Goal: Navigation & Orientation: Find specific page/section

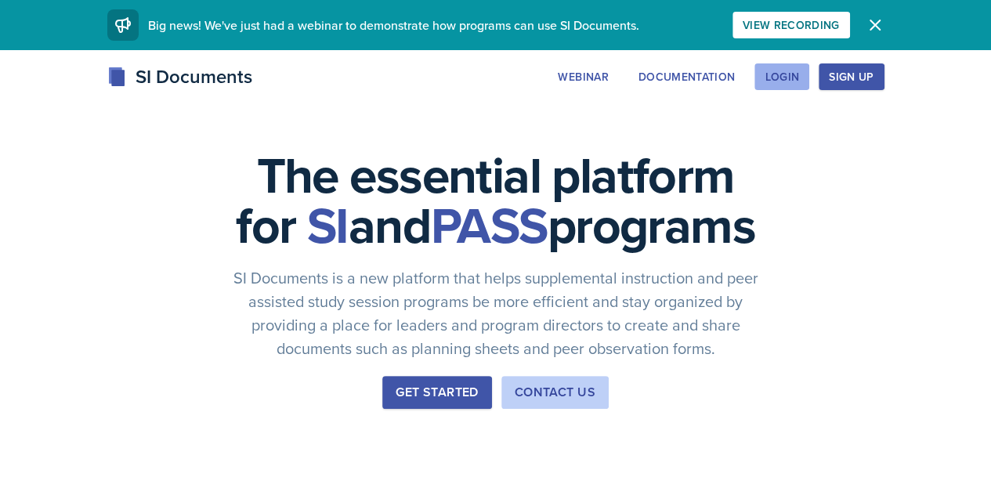
click at [799, 83] on div "Login" at bounding box center [782, 77] width 34 height 13
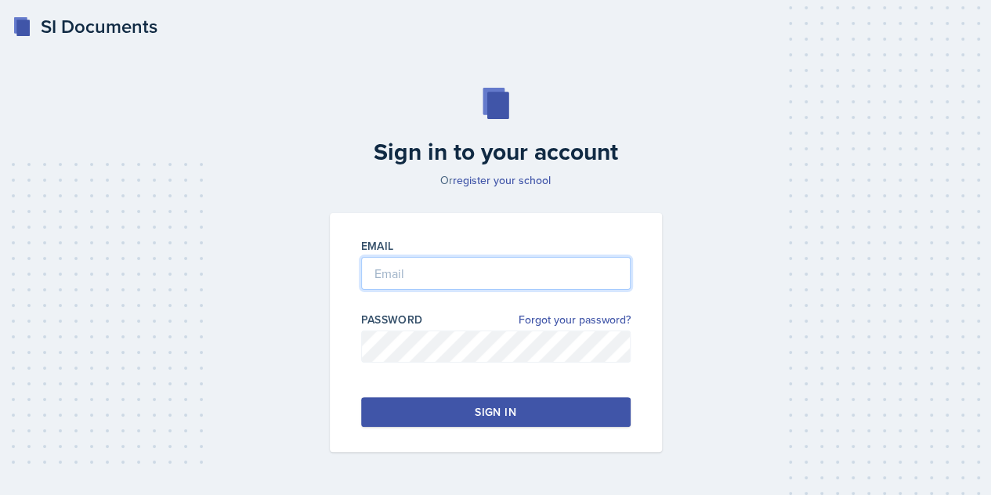
type input "[EMAIL_ADDRESS][PERSON_NAME][DOMAIN_NAME]"
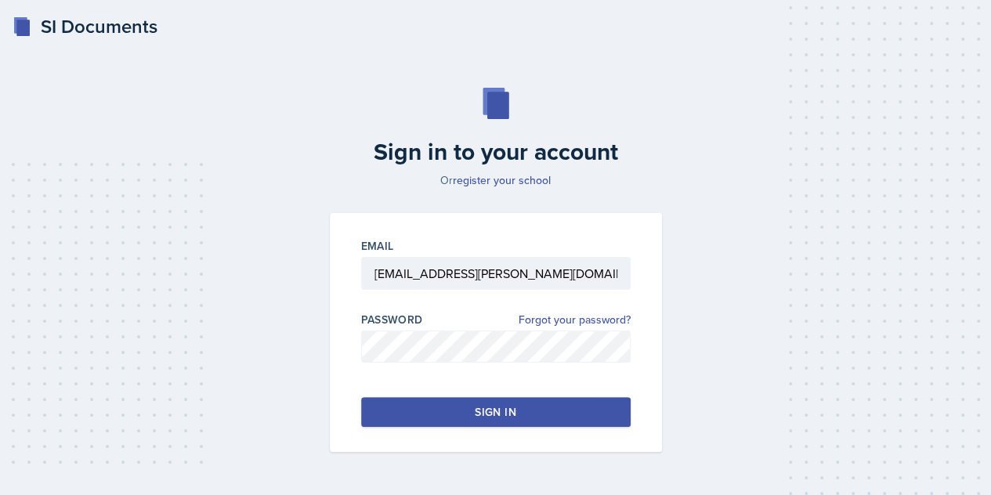
click at [535, 407] on button "Sign in" at bounding box center [496, 412] width 270 height 30
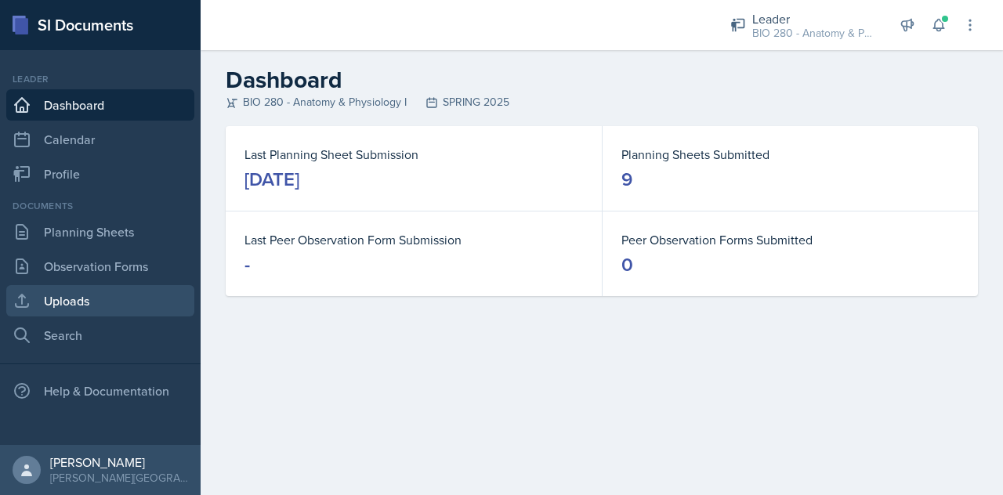
click at [85, 289] on link "Uploads" at bounding box center [100, 300] width 188 height 31
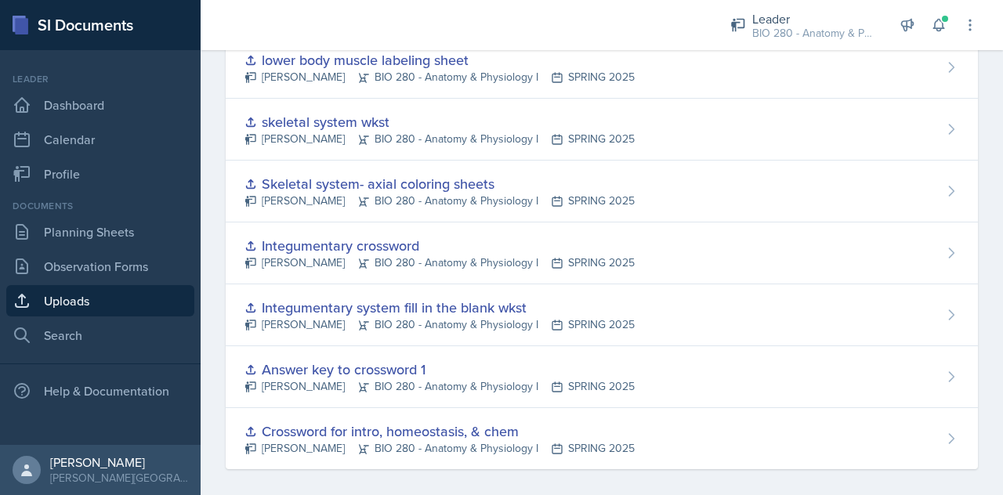
scroll to position [501, 0]
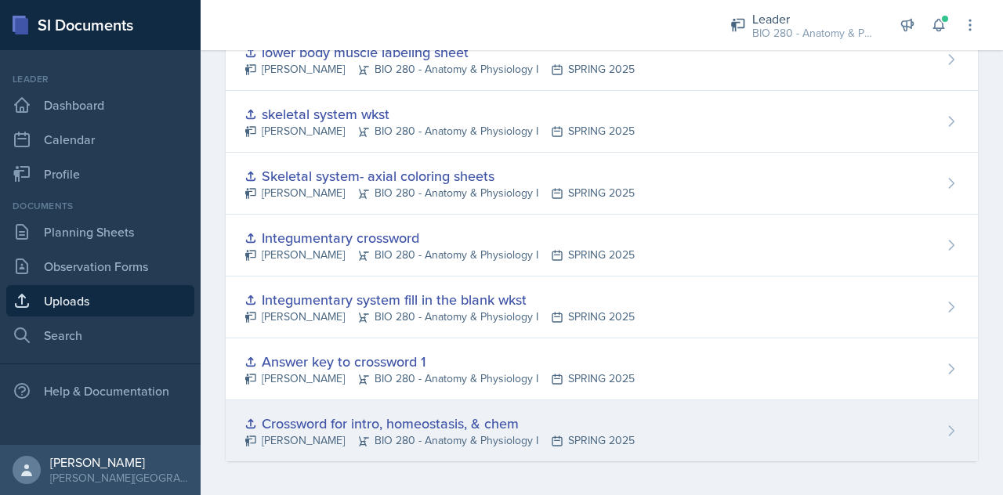
click at [465, 413] on div "Crossword for intro, homeostasis, & chem" at bounding box center [439, 423] width 390 height 21
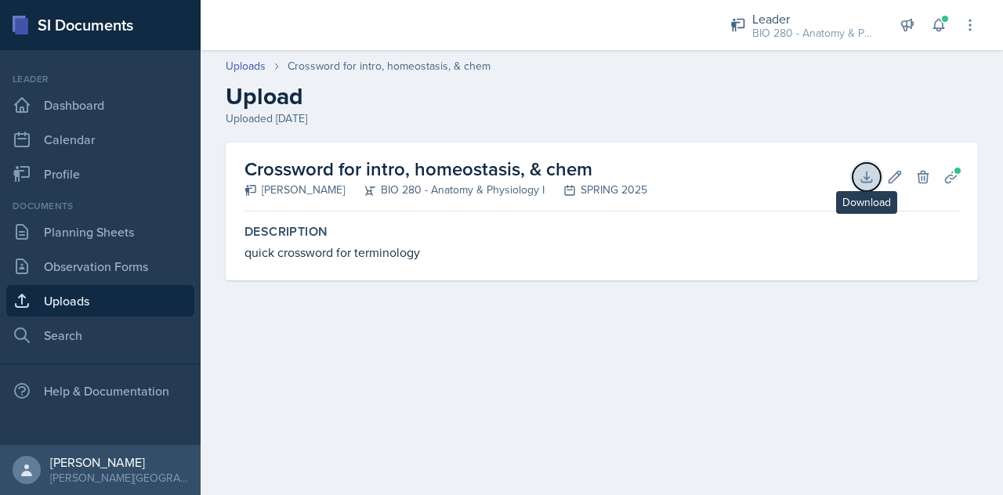
click at [867, 180] on icon at bounding box center [867, 177] width 16 height 16
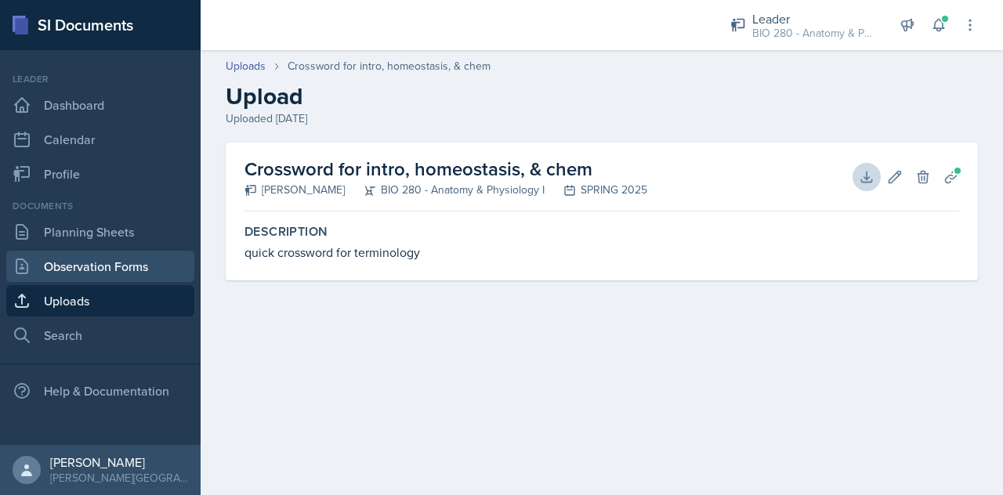
click at [76, 261] on link "Observation Forms" at bounding box center [100, 266] width 188 height 31
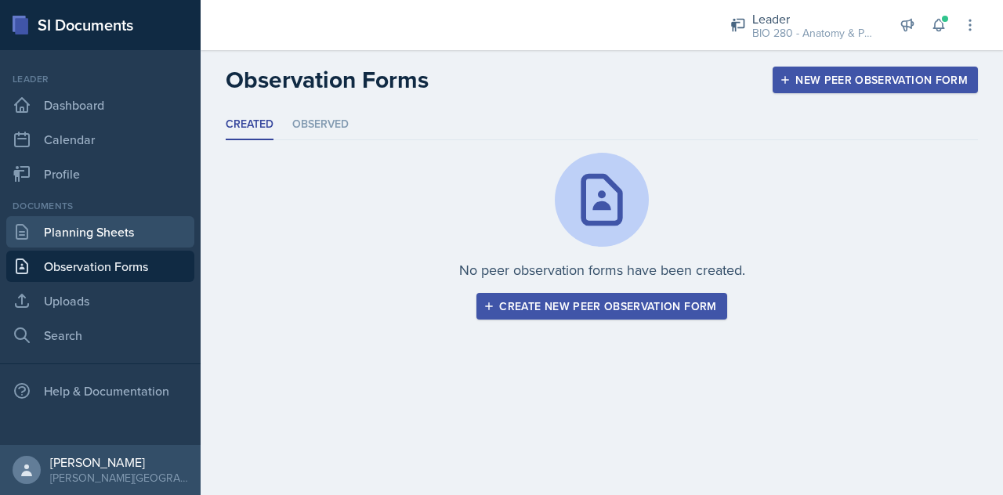
click at [74, 235] on link "Planning Sheets" at bounding box center [100, 231] width 188 height 31
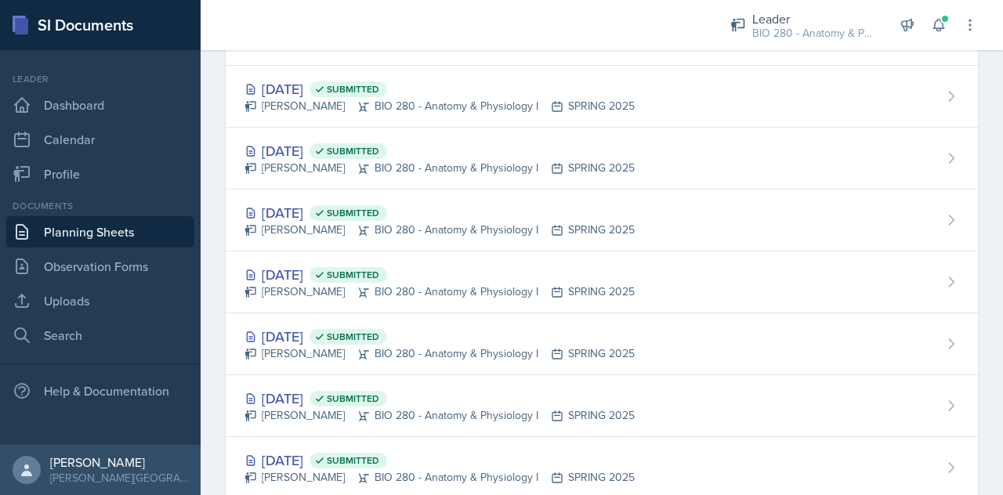
scroll to position [255, 0]
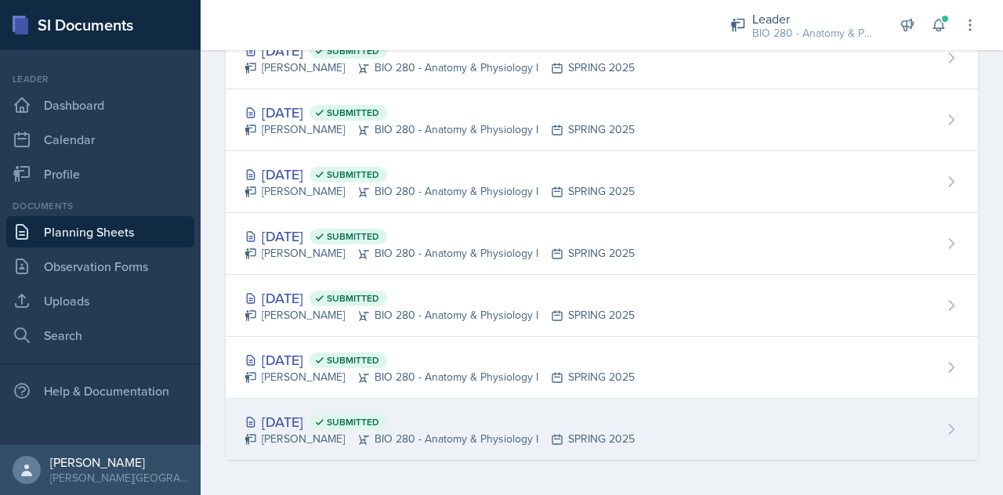
click at [707, 421] on div "[DATE] Submitted [PERSON_NAME] BIO 280 - Anatomy & Physiology I SPRING 2025" at bounding box center [602, 429] width 752 height 61
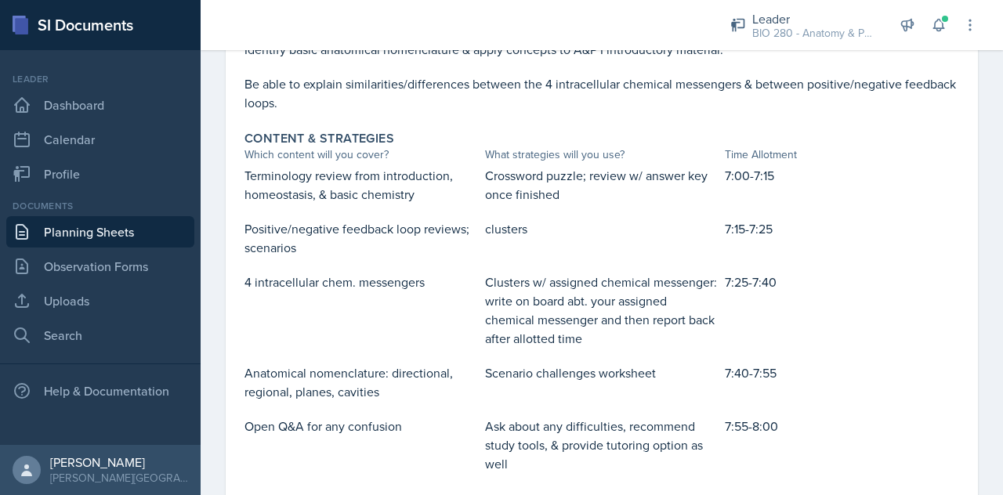
scroll to position [630, 0]
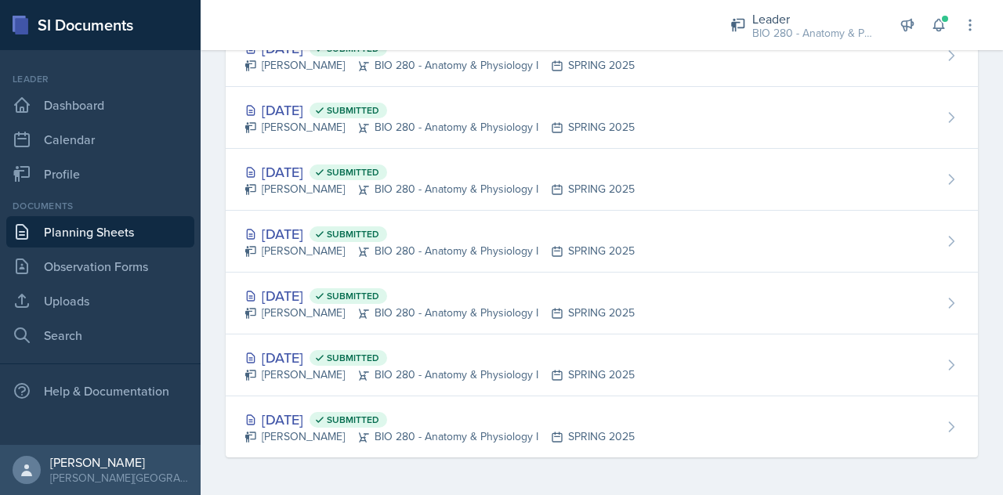
scroll to position [255, 0]
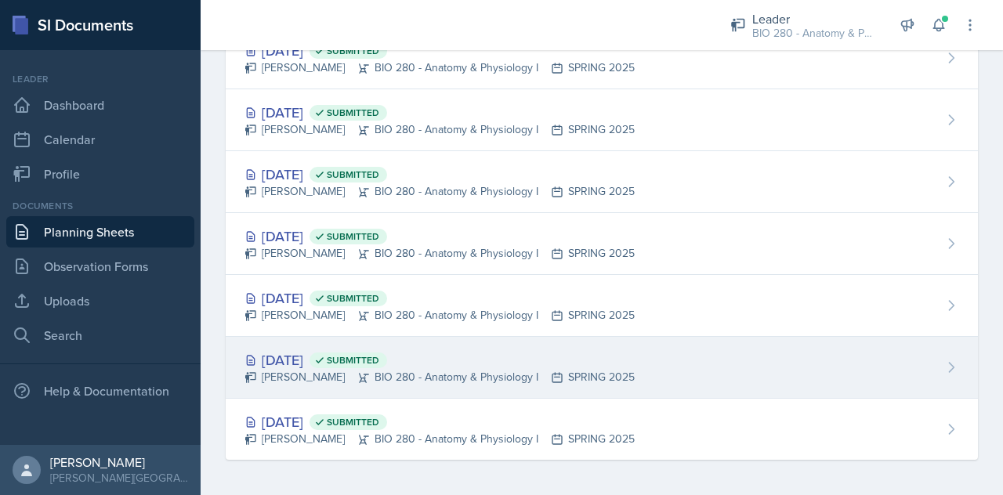
click at [486, 341] on div "[DATE] Submitted [PERSON_NAME] BIO 280 - Anatomy & Physiology I SPRING 2025" at bounding box center [602, 368] width 752 height 62
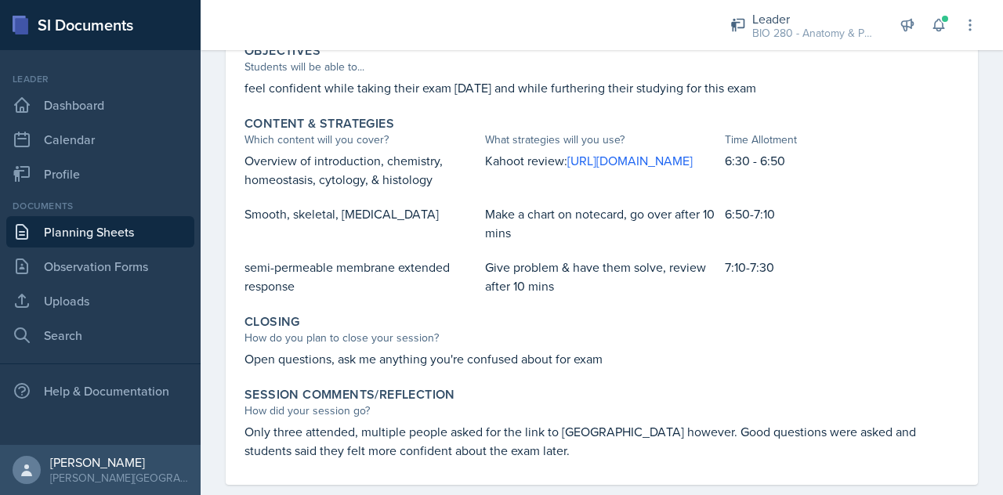
scroll to position [592, 0]
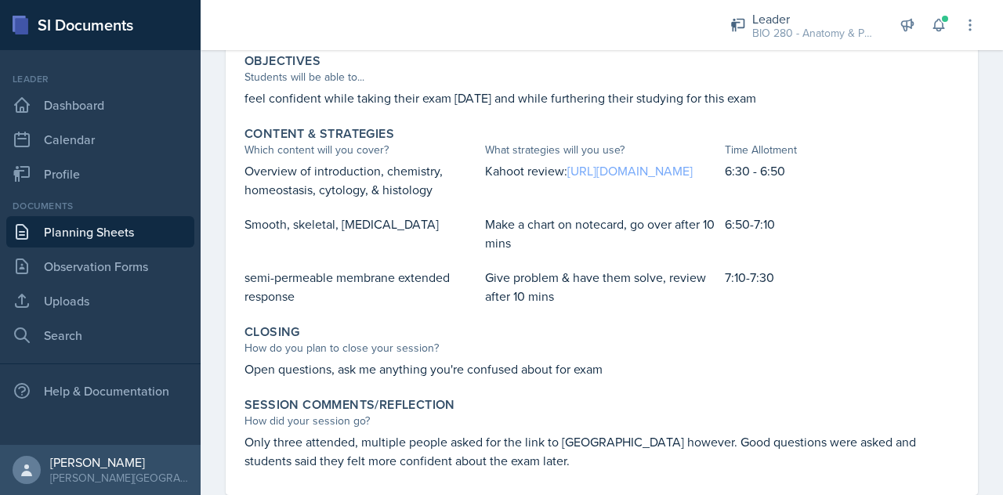
click at [567, 179] on link "[URL][DOMAIN_NAME]" at bounding box center [629, 170] width 125 height 17
